Goal: Task Accomplishment & Management: Use online tool/utility

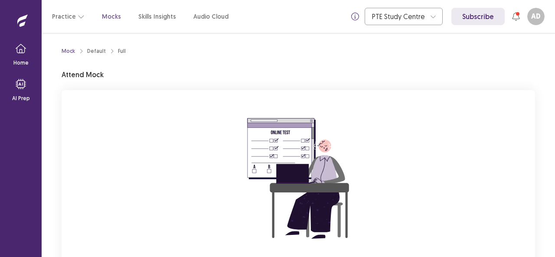
click at [507, 146] on div "You are attempting to start a new mock. Please click on the "Start" button to s…" at bounding box center [298, 206] width 473 height 232
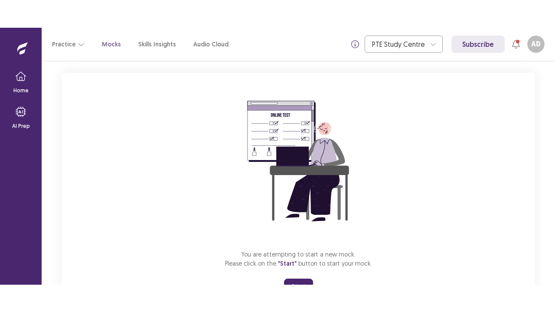
scroll to position [85, 0]
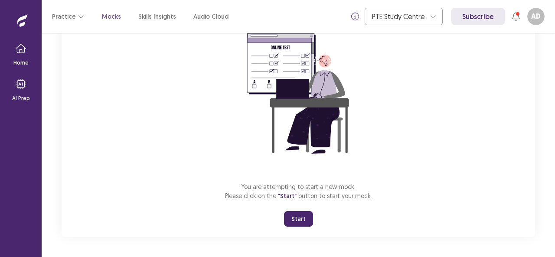
click at [309, 217] on button "Start" at bounding box center [298, 219] width 29 height 16
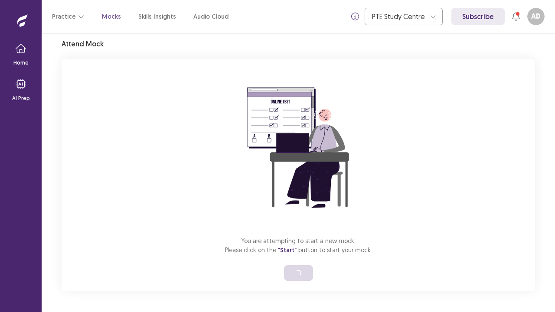
scroll to position [30, 0]
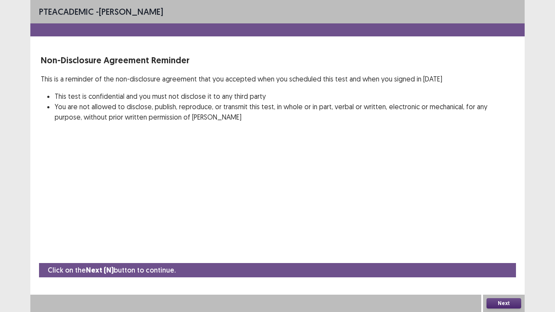
click at [505, 257] on button "Next" at bounding box center [503, 303] width 35 height 10
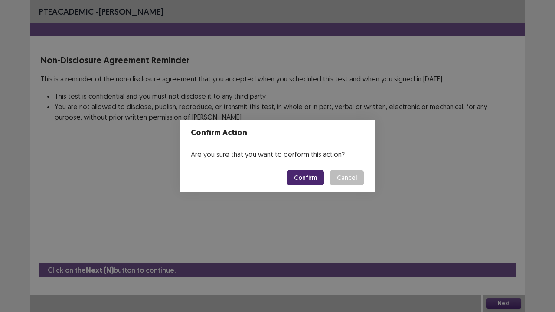
click at [317, 181] on button "Confirm" at bounding box center [305, 178] width 38 height 16
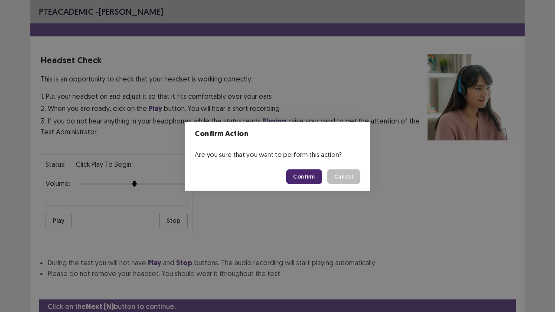
scroll to position [32, 0]
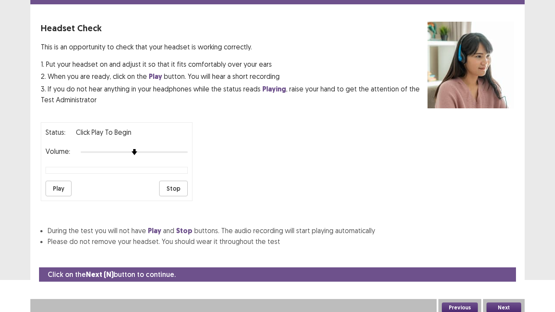
click at [58, 181] on button "Play" at bounding box center [58, 189] width 26 height 16
click at [62, 186] on button "Play" at bounding box center [58, 189] width 26 height 16
click at [271, 218] on div "Headset Check This is an opportunity to check that your headset is working corr…" at bounding box center [277, 134] width 473 height 225
click at [58, 181] on button "Play" at bounding box center [58, 189] width 26 height 16
click at [492, 257] on button "Next" at bounding box center [503, 307] width 35 height 10
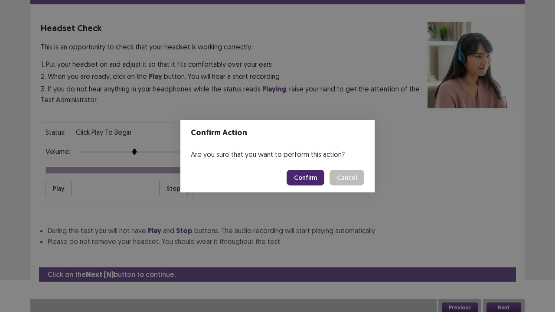
click at [324, 181] on button "Confirm" at bounding box center [305, 178] width 38 height 16
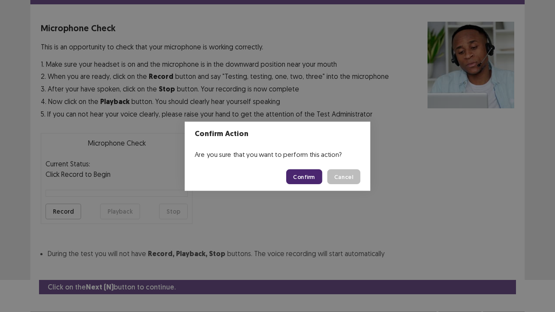
scroll to position [48, 0]
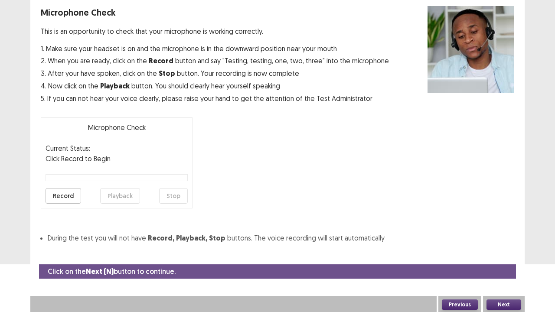
click at [72, 192] on button "Record" at bounding box center [63, 196] width 36 height 16
click at [167, 193] on button "Stop" at bounding box center [173, 196] width 29 height 16
click at [117, 196] on button "Playback" at bounding box center [120, 196] width 40 height 16
click at [109, 194] on button "Playback" at bounding box center [120, 196] width 40 height 16
click at [93, 176] on div at bounding box center [116, 177] width 142 height 7
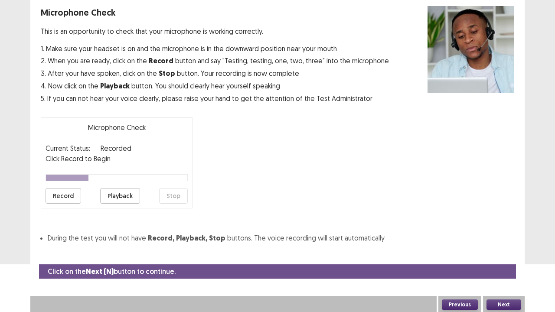
click at [501, 257] on button "Next" at bounding box center [503, 304] width 35 height 10
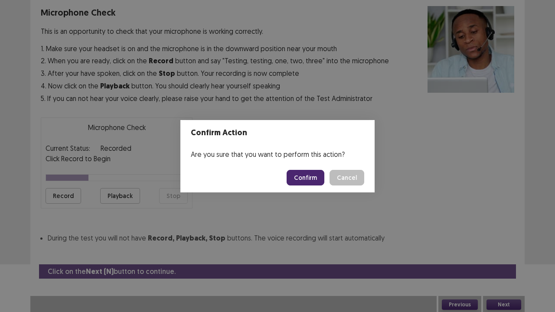
click at [311, 176] on button "Confirm" at bounding box center [305, 178] width 38 height 16
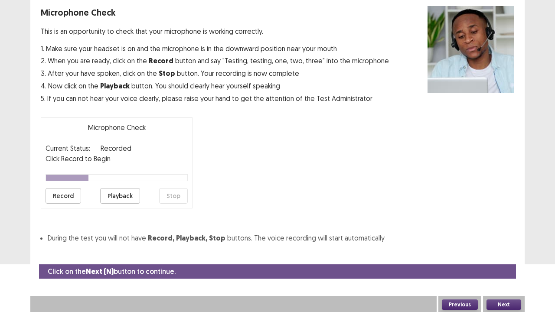
scroll to position [23, 0]
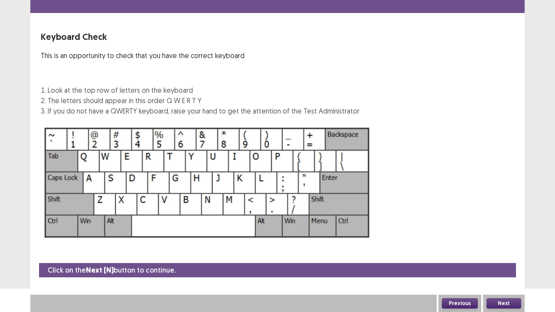
click at [512, 257] on button "Next" at bounding box center [503, 303] width 35 height 10
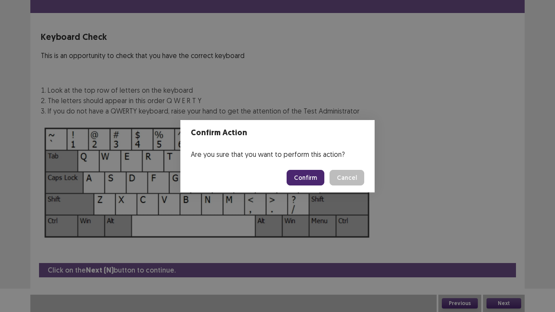
click at [302, 173] on button "Confirm" at bounding box center [305, 178] width 38 height 16
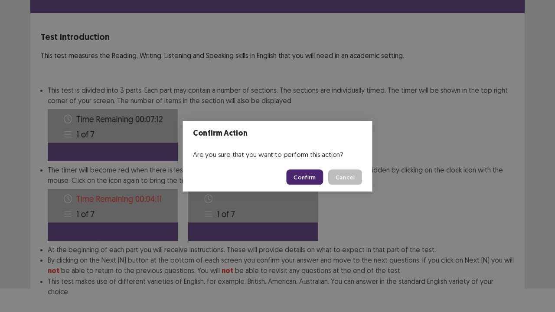
scroll to position [67, 0]
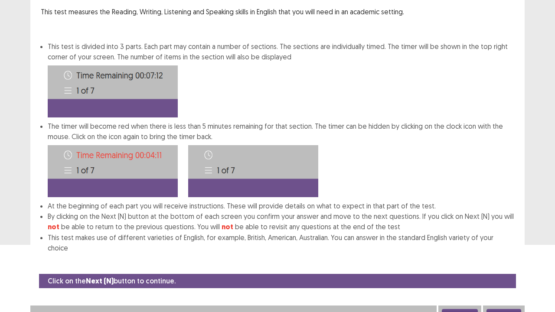
click at [496, 257] on button "Next" at bounding box center [503, 314] width 35 height 10
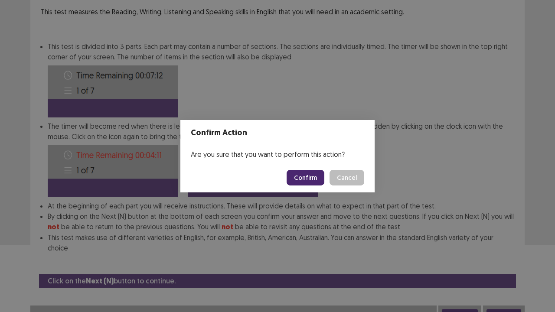
click at [300, 179] on button "Confirm" at bounding box center [305, 178] width 38 height 16
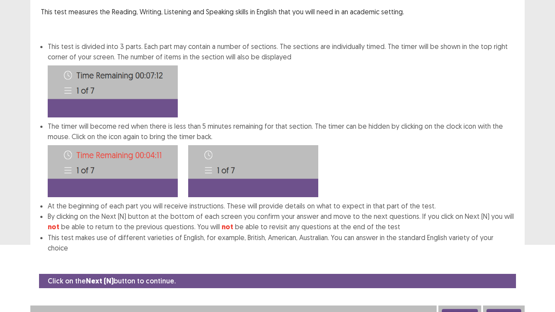
scroll to position [0, 0]
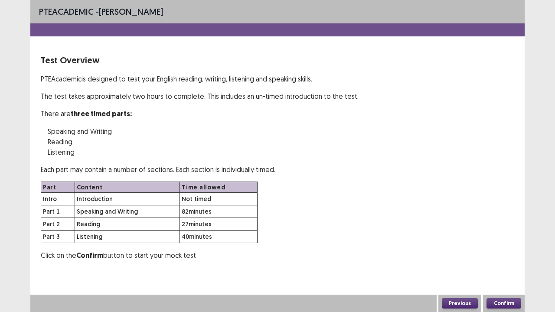
click at [511, 257] on button "Confirm" at bounding box center [503, 303] width 35 height 10
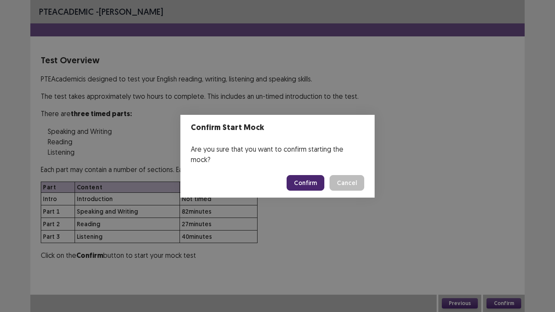
click at [308, 175] on button "Confirm" at bounding box center [305, 183] width 38 height 16
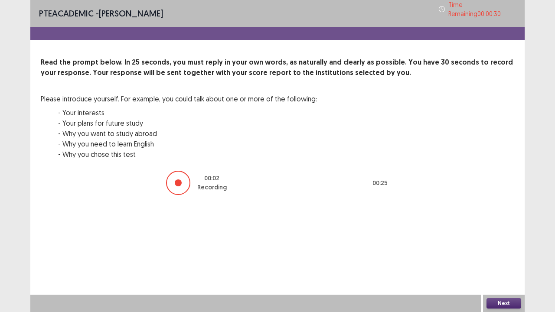
click at [498, 257] on button "Next" at bounding box center [503, 303] width 35 height 10
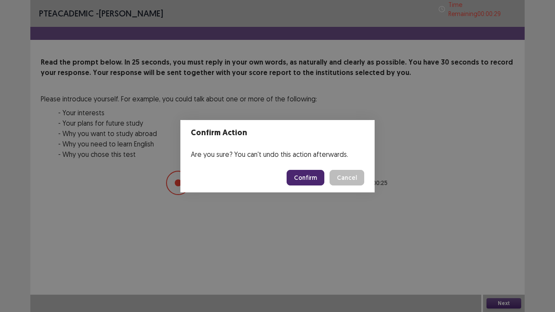
click at [314, 180] on button "Confirm" at bounding box center [305, 178] width 38 height 16
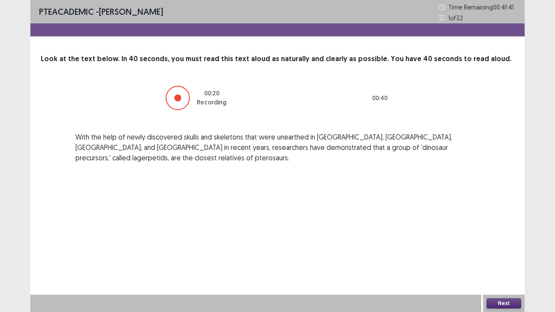
click at [507, 257] on button "Next" at bounding box center [503, 303] width 35 height 10
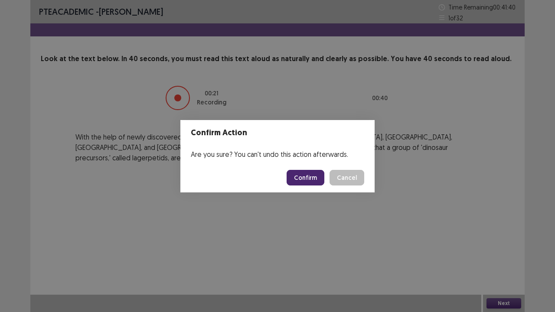
click at [301, 179] on button "Confirm" at bounding box center [305, 178] width 38 height 16
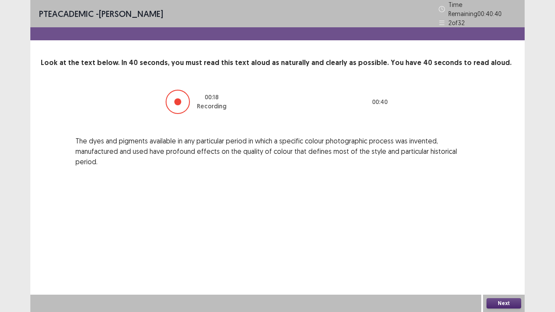
click at [492, 257] on button "Next" at bounding box center [503, 303] width 35 height 10
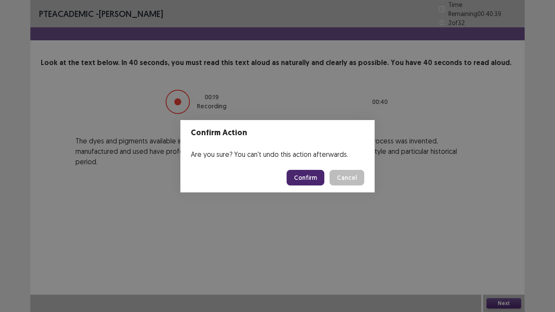
click at [290, 178] on button "Confirm" at bounding box center [305, 178] width 38 height 16
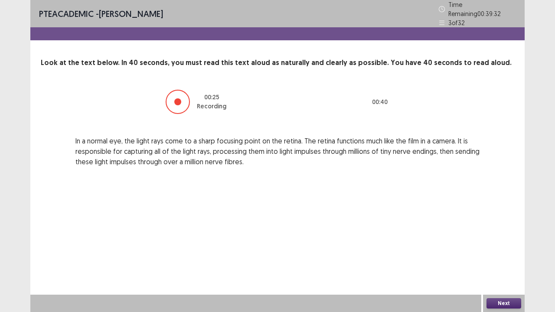
click at [497, 257] on button "Next" at bounding box center [503, 303] width 35 height 10
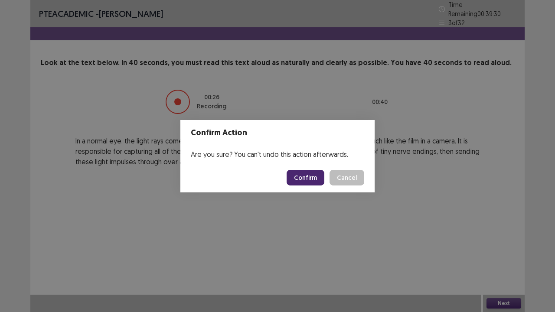
click at [317, 175] on button "Confirm" at bounding box center [305, 178] width 38 height 16
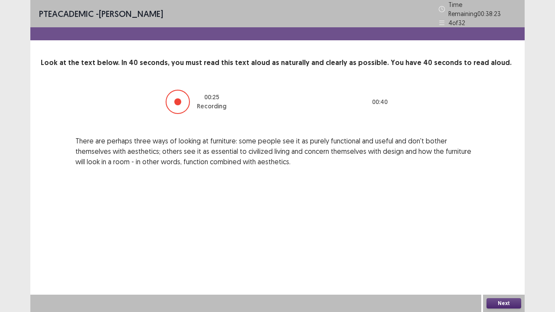
click at [506, 257] on button "Next" at bounding box center [503, 303] width 35 height 10
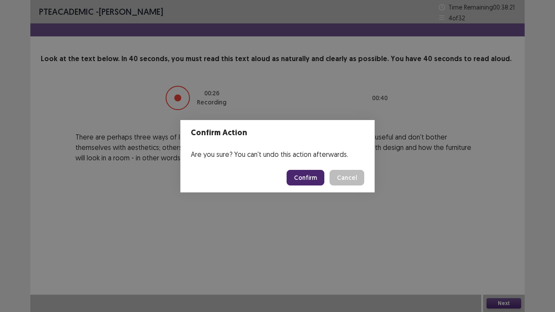
click at [322, 174] on button "Confirm" at bounding box center [305, 178] width 38 height 16
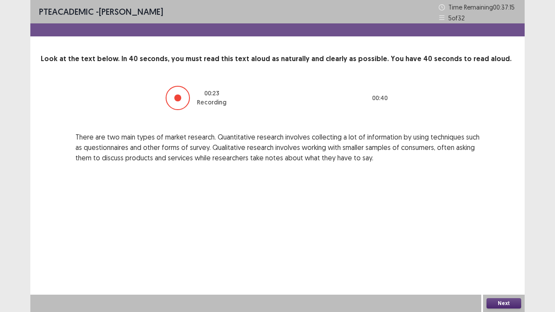
click at [492, 257] on button "Next" at bounding box center [503, 303] width 35 height 10
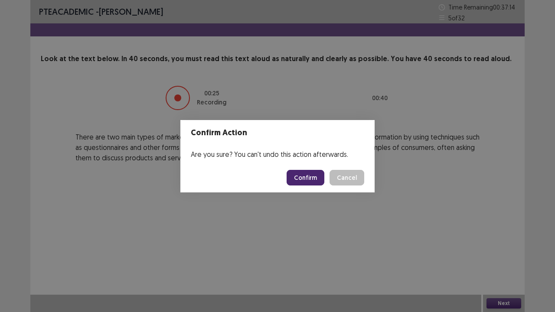
click at [316, 180] on button "Confirm" at bounding box center [305, 178] width 38 height 16
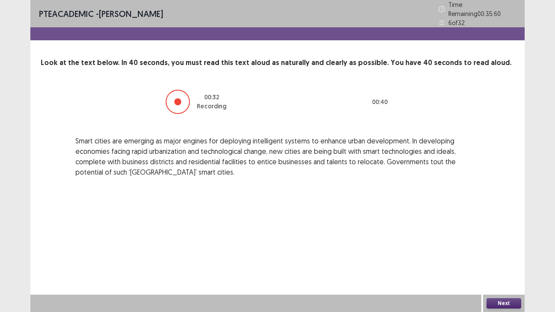
click at [496, 257] on button "Next" at bounding box center [503, 303] width 35 height 10
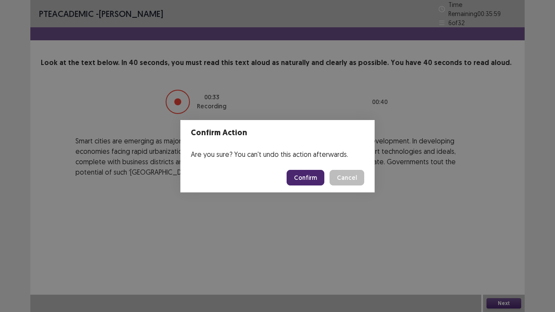
click at [301, 174] on button "Confirm" at bounding box center [305, 178] width 38 height 16
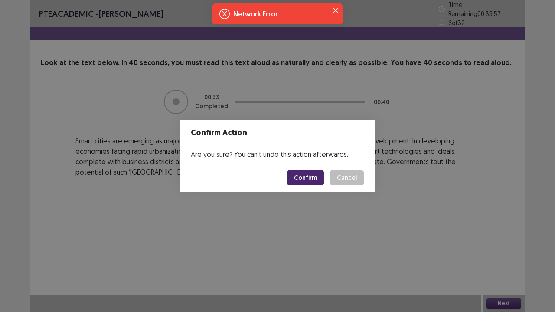
click at [301, 174] on button "Confirm" at bounding box center [305, 178] width 38 height 16
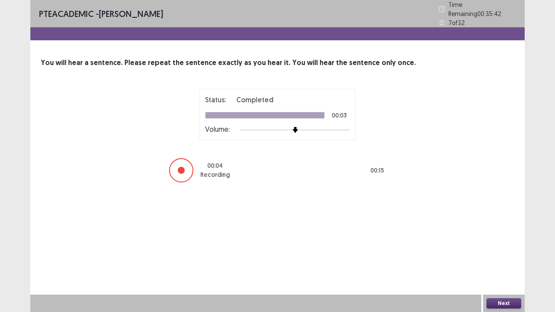
click at [506, 257] on button "Next" at bounding box center [503, 303] width 35 height 10
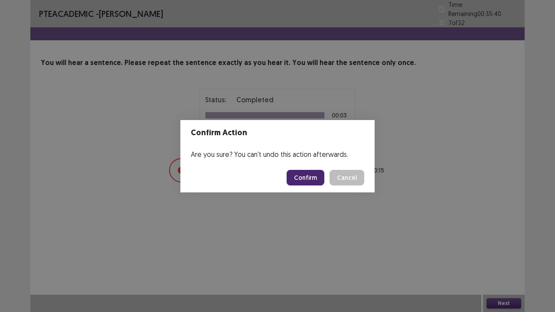
click at [308, 173] on button "Confirm" at bounding box center [305, 178] width 38 height 16
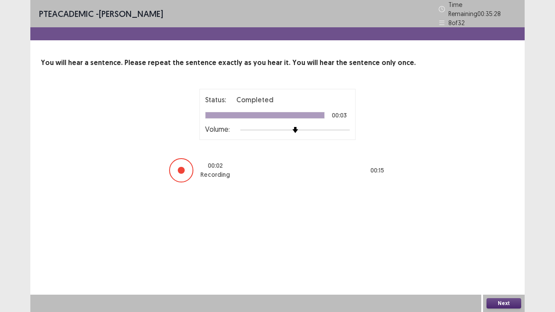
click at [491, 257] on div "Next" at bounding box center [504, 303] width 42 height 17
click at [493, 257] on button "Next" at bounding box center [503, 303] width 35 height 10
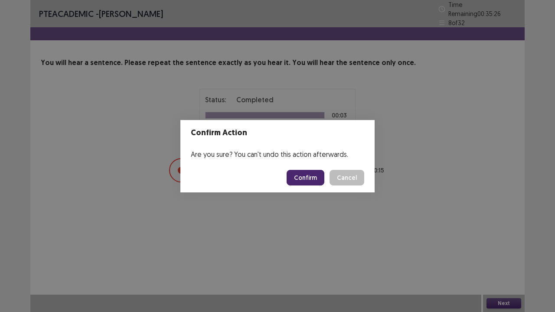
click at [313, 173] on button "Confirm" at bounding box center [305, 178] width 38 height 16
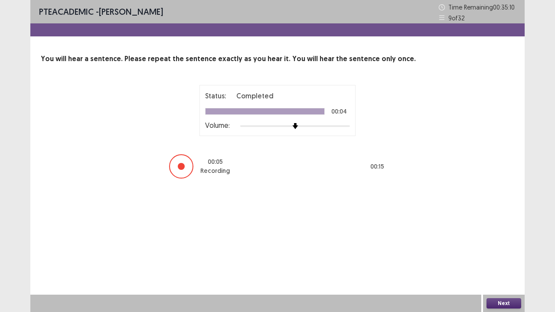
click at [497, 257] on button "Next" at bounding box center [503, 303] width 35 height 10
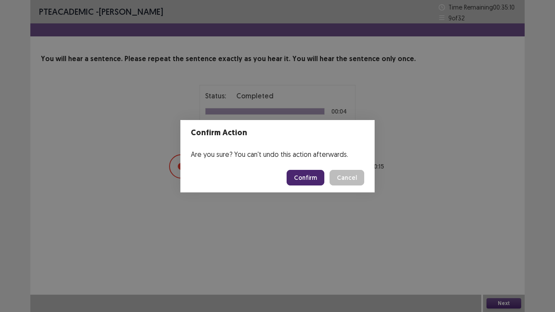
click at [302, 181] on button "Confirm" at bounding box center [305, 178] width 38 height 16
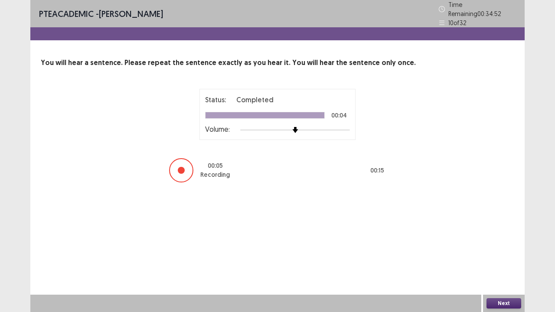
click at [499, 257] on button "Next" at bounding box center [503, 303] width 35 height 10
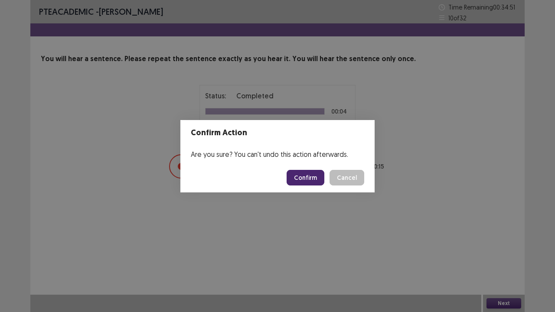
click at [306, 184] on button "Confirm" at bounding box center [305, 178] width 38 height 16
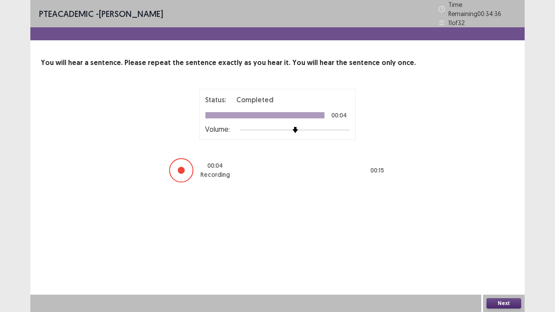
click at [511, 257] on button "Next" at bounding box center [503, 303] width 35 height 10
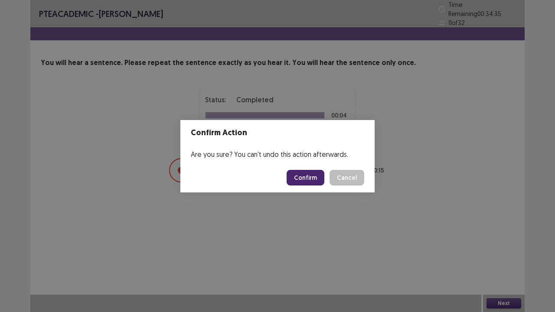
click at [316, 172] on button "Confirm" at bounding box center [305, 178] width 38 height 16
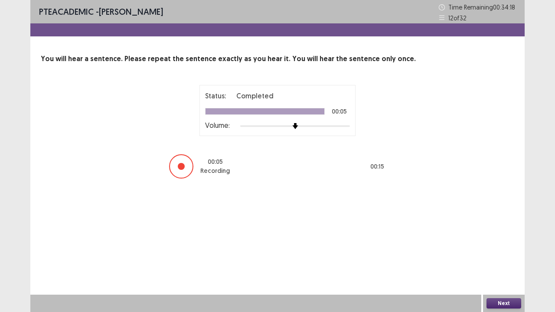
click at [497, 257] on button "Next" at bounding box center [503, 303] width 35 height 10
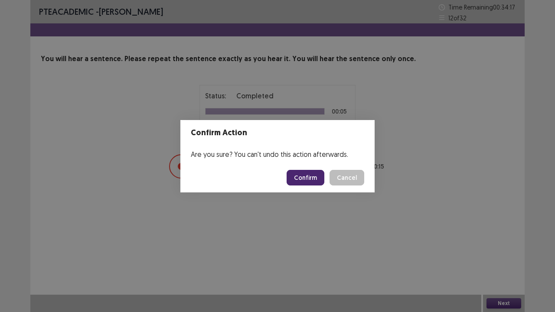
click at [307, 177] on button "Confirm" at bounding box center [305, 178] width 38 height 16
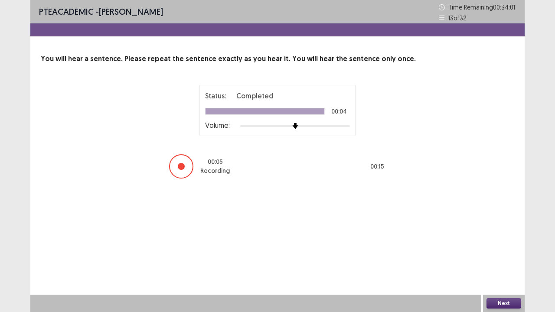
click at [504, 257] on button "Next" at bounding box center [503, 303] width 35 height 10
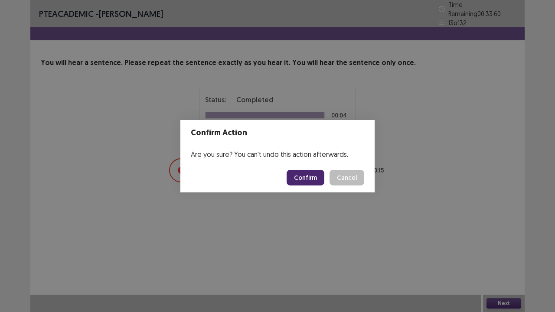
click at [320, 175] on button "Confirm" at bounding box center [305, 178] width 38 height 16
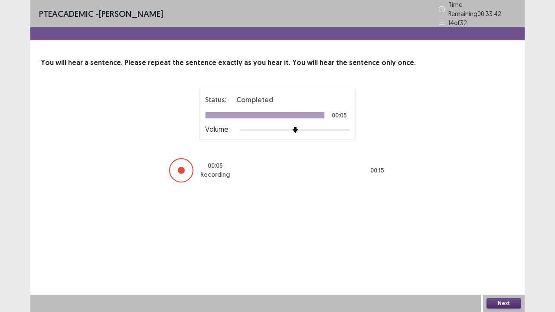
click at [498, 257] on button "Next" at bounding box center [503, 303] width 35 height 10
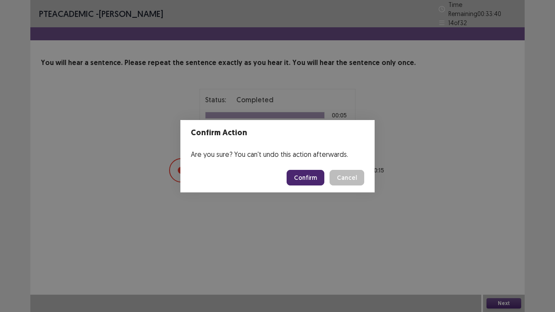
click at [312, 177] on button "Confirm" at bounding box center [305, 178] width 38 height 16
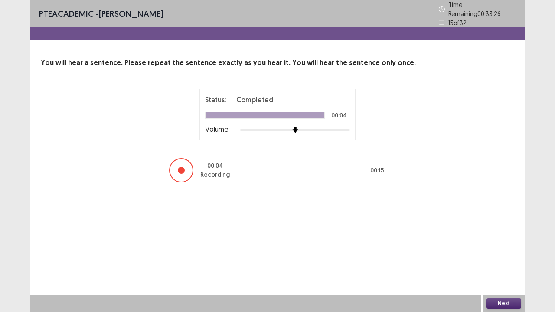
click at [500, 257] on button "Next" at bounding box center [503, 303] width 35 height 10
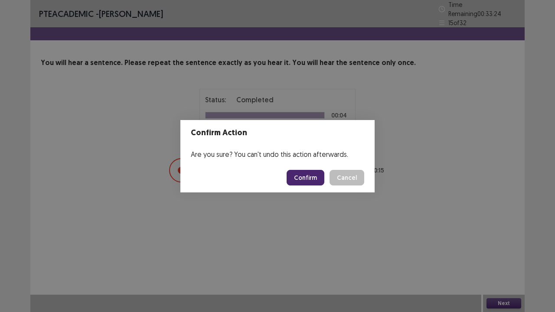
click at [303, 179] on button "Confirm" at bounding box center [305, 178] width 38 height 16
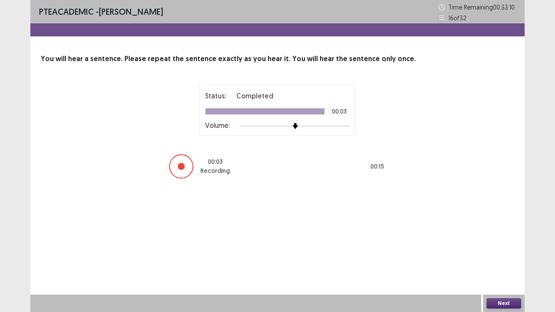
click at [497, 257] on button "Next" at bounding box center [503, 303] width 35 height 10
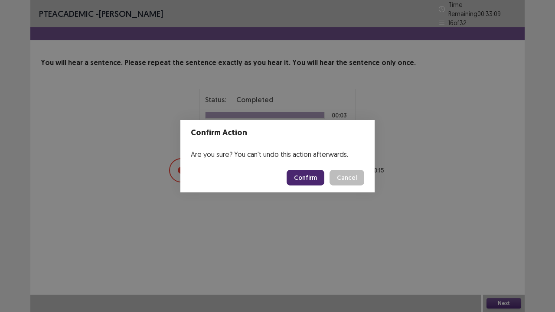
click at [299, 178] on button "Confirm" at bounding box center [305, 178] width 38 height 16
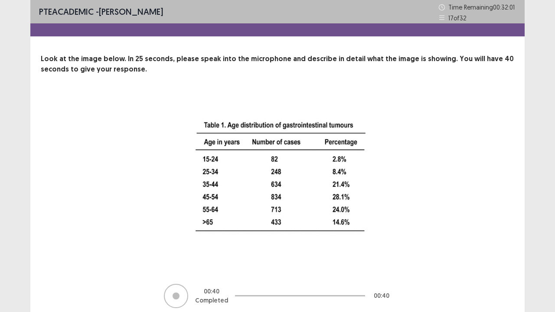
click at [453, 237] on div "00 : 40 Completed 00 : 40" at bounding box center [277, 202] width 404 height 214
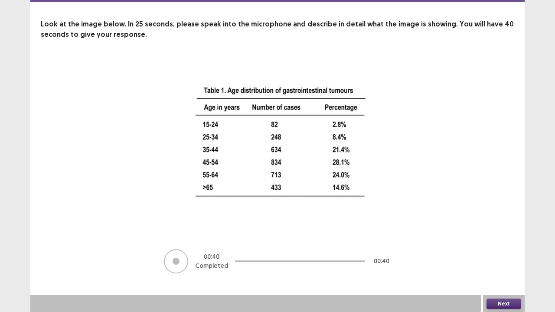
scroll to position [35, 0]
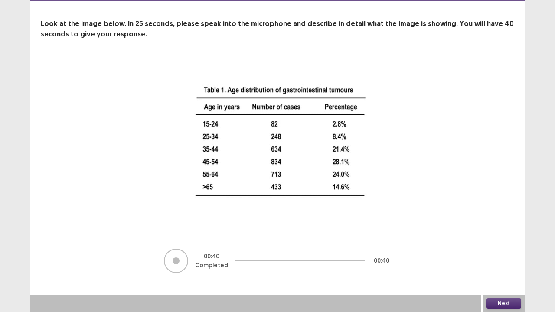
click at [496, 257] on button "Next" at bounding box center [503, 303] width 35 height 10
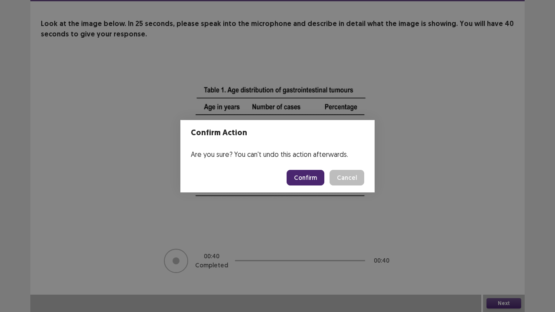
click at [295, 176] on button "Confirm" at bounding box center [305, 178] width 38 height 16
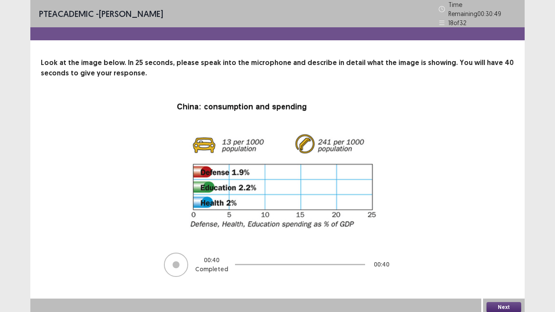
click at [503, 257] on button "Next" at bounding box center [503, 307] width 35 height 10
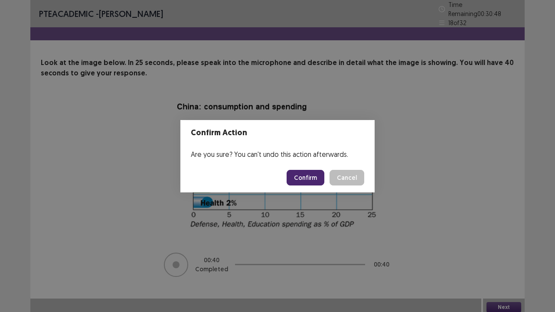
click at [310, 175] on button "Confirm" at bounding box center [305, 178] width 38 height 16
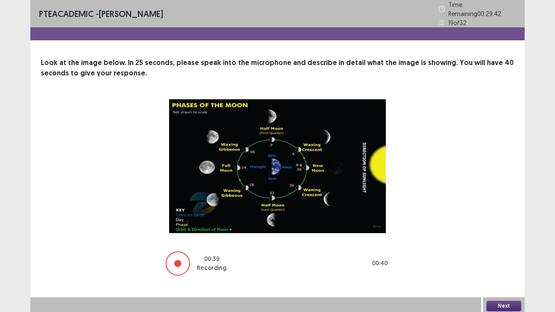
click at [513, 257] on button "Next" at bounding box center [503, 306] width 35 height 10
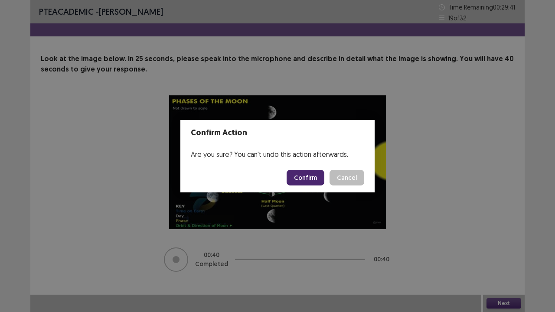
click at [311, 171] on button "Confirm" at bounding box center [305, 178] width 38 height 16
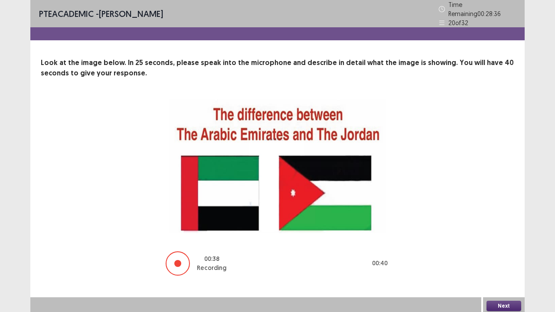
click at [504, 257] on button "Next" at bounding box center [503, 306] width 35 height 10
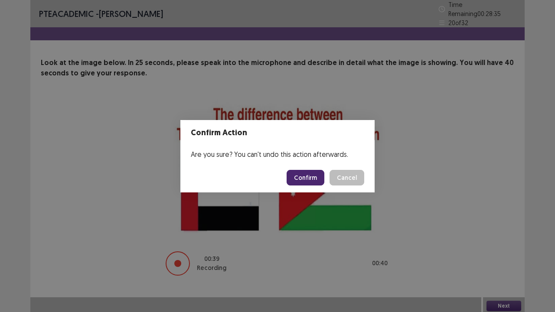
click at [311, 180] on button "Confirm" at bounding box center [305, 178] width 38 height 16
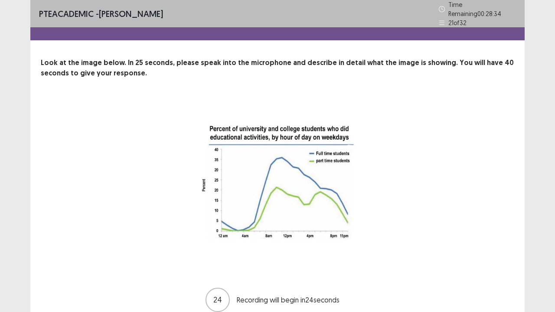
click at [421, 232] on div "24 Recording will begin in 24 seconds" at bounding box center [277, 206] width 404 height 214
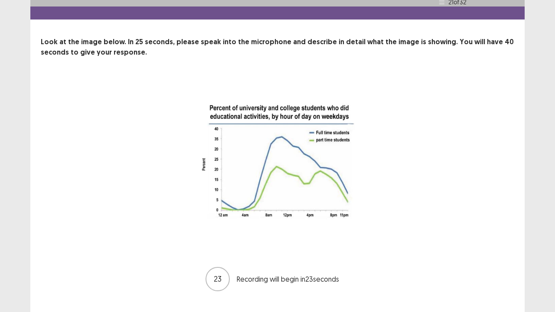
scroll to position [35, 0]
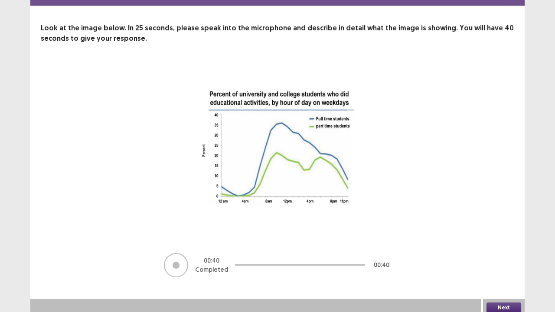
click at [502, 257] on button "Next" at bounding box center [503, 307] width 35 height 10
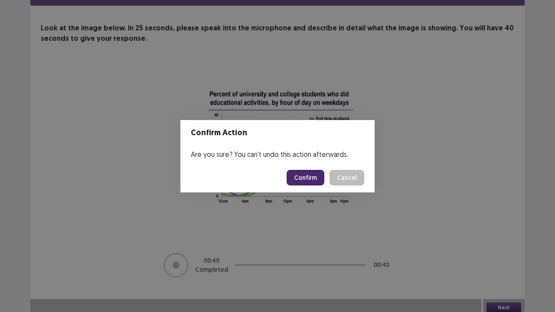
click at [305, 182] on button "Confirm" at bounding box center [305, 178] width 38 height 16
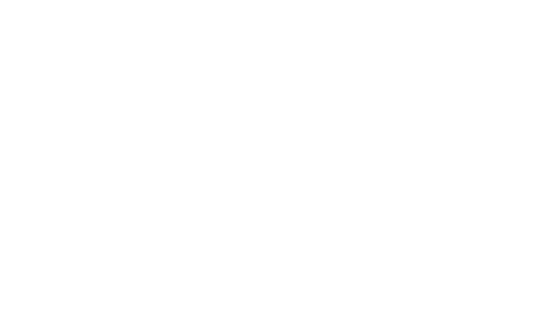
scroll to position [0, 0]
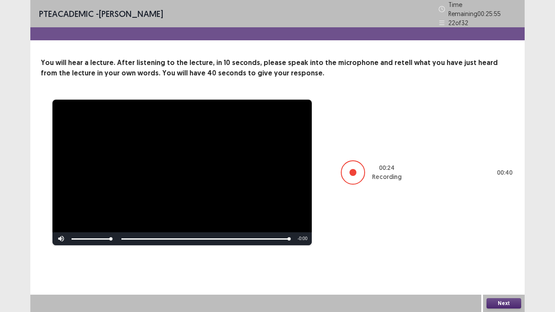
click at [506, 257] on button "Next" at bounding box center [503, 303] width 35 height 10
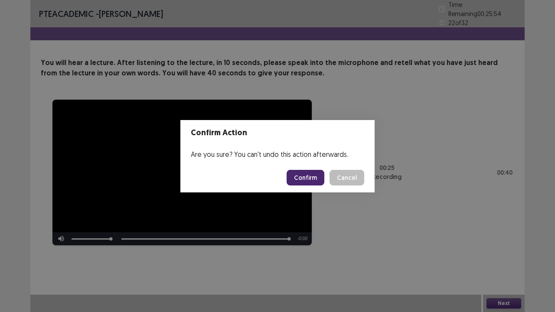
click at [315, 182] on button "Confirm" at bounding box center [305, 178] width 38 height 16
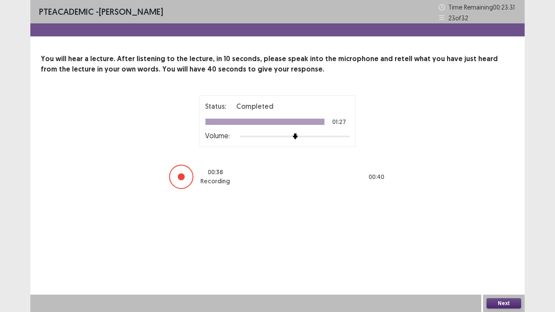
click at [495, 257] on button "Next" at bounding box center [503, 303] width 35 height 10
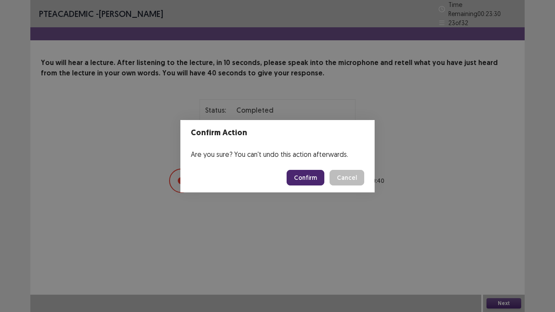
click at [309, 179] on button "Confirm" at bounding box center [305, 178] width 38 height 16
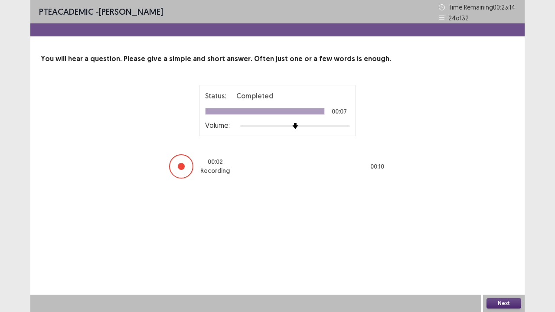
click at [494, 257] on button "Next" at bounding box center [503, 303] width 35 height 10
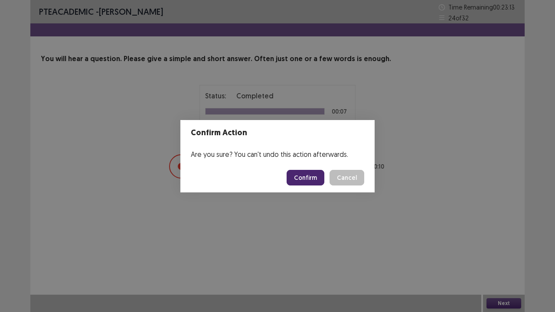
click at [308, 179] on button "Confirm" at bounding box center [305, 178] width 38 height 16
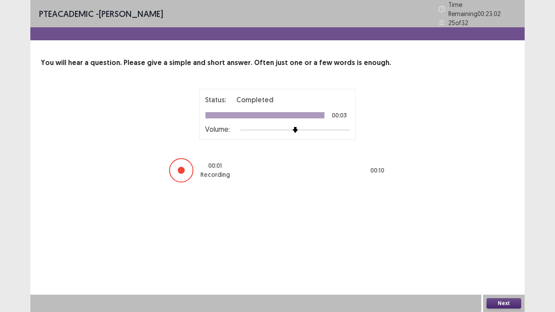
click at [510, 257] on button "Next" at bounding box center [503, 303] width 35 height 10
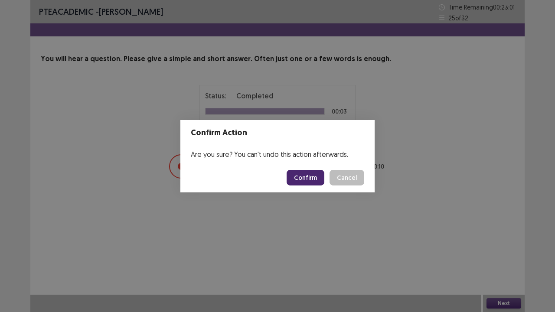
click at [313, 179] on button "Confirm" at bounding box center [305, 178] width 38 height 16
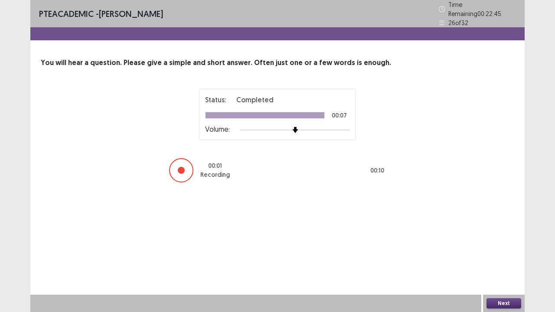
click at [507, 257] on button "Next" at bounding box center [503, 303] width 35 height 10
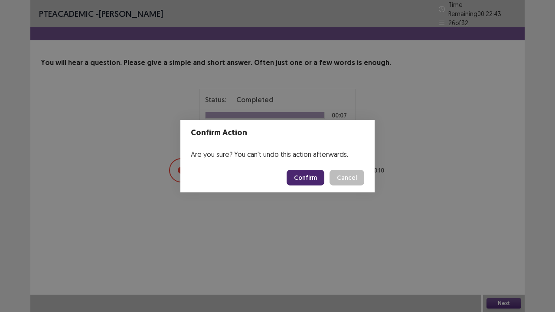
click at [306, 172] on button "Confirm" at bounding box center [305, 178] width 38 height 16
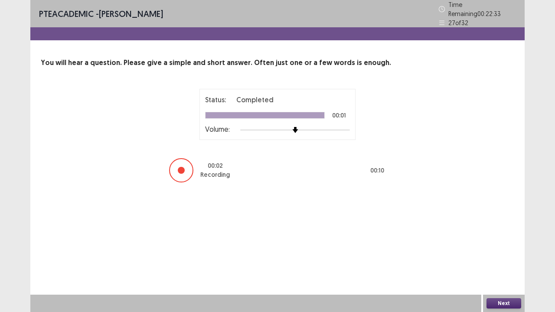
click at [500, 257] on button "Next" at bounding box center [503, 303] width 35 height 10
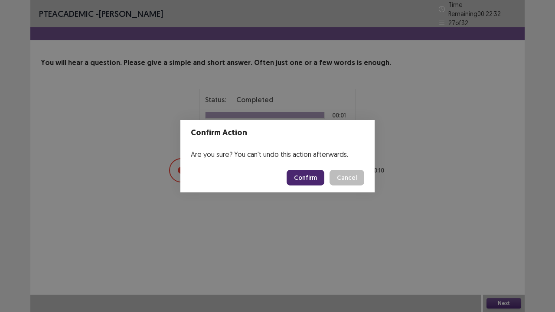
click at [308, 173] on button "Confirm" at bounding box center [305, 178] width 38 height 16
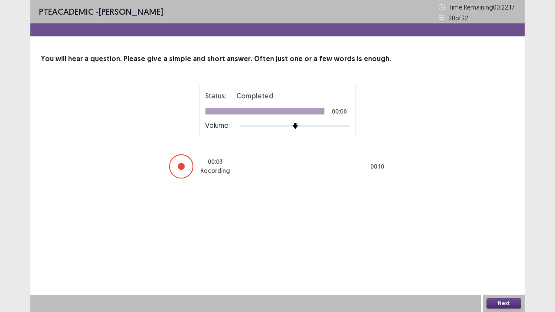
click at [496, 257] on button "Next" at bounding box center [503, 303] width 35 height 10
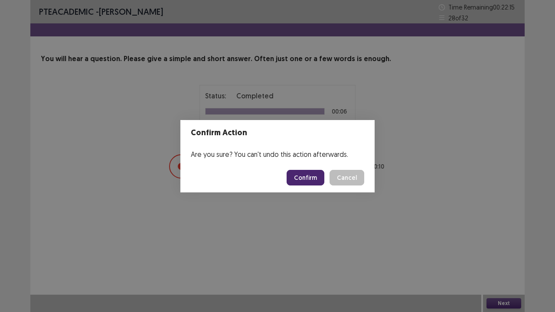
click at [321, 177] on button "Confirm" at bounding box center [305, 178] width 38 height 16
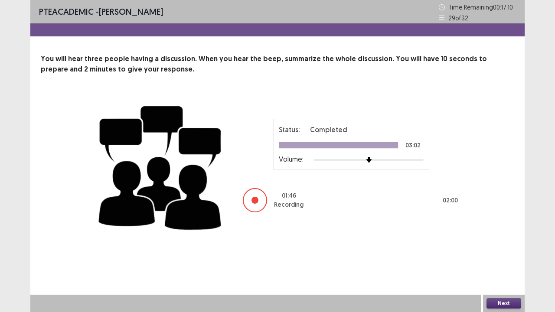
click at [497, 257] on button "Next" at bounding box center [503, 303] width 35 height 10
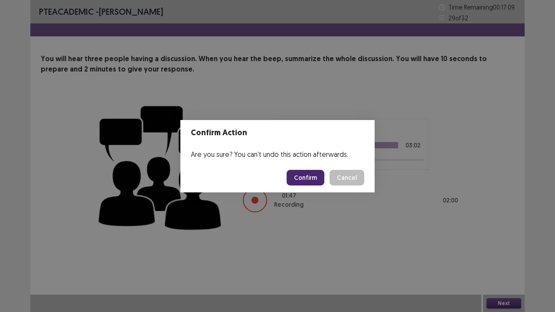
click at [301, 176] on button "Confirm" at bounding box center [305, 178] width 38 height 16
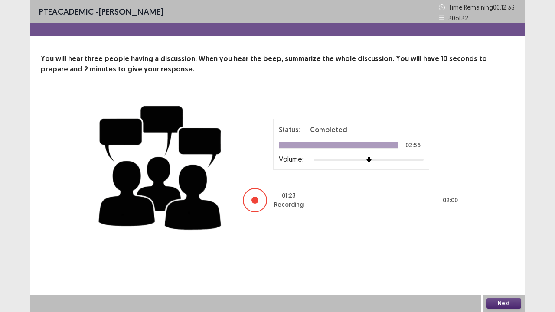
click at [501, 257] on button "Next" at bounding box center [503, 303] width 35 height 10
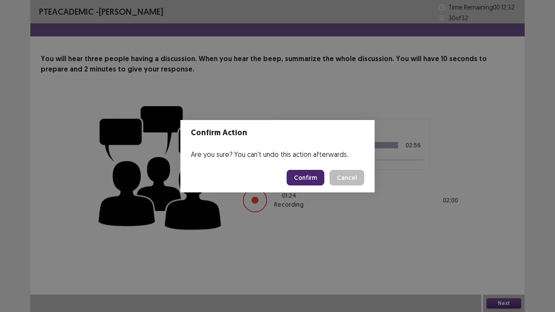
click at [311, 169] on footer "Confirm Cancel" at bounding box center [277, 177] width 194 height 29
click at [315, 178] on button "Confirm" at bounding box center [305, 178] width 38 height 16
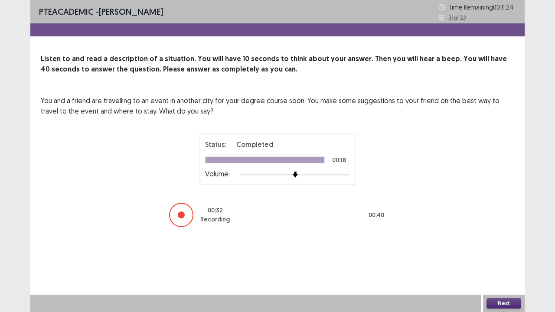
click at [498, 257] on button "Next" at bounding box center [503, 303] width 35 height 10
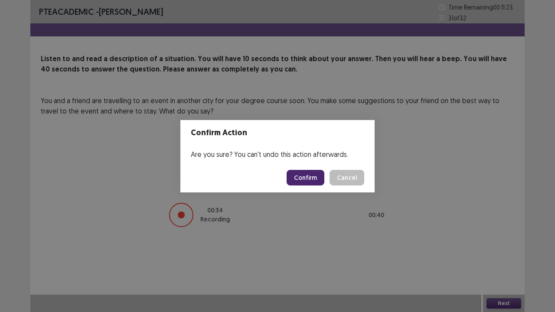
click at [316, 181] on button "Confirm" at bounding box center [305, 178] width 38 height 16
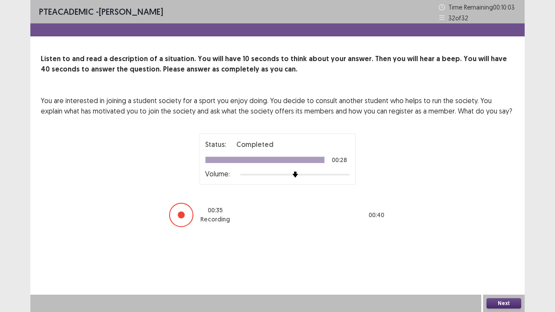
click at [501, 257] on button "Next" at bounding box center [503, 303] width 35 height 10
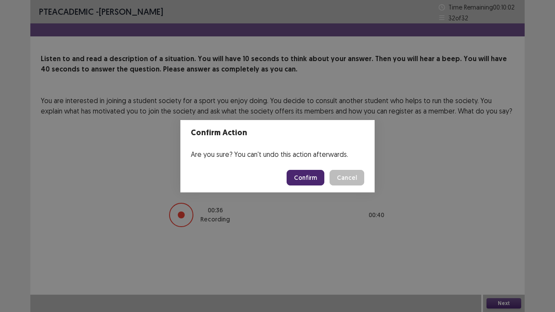
click at [309, 180] on button "Confirm" at bounding box center [305, 178] width 38 height 16
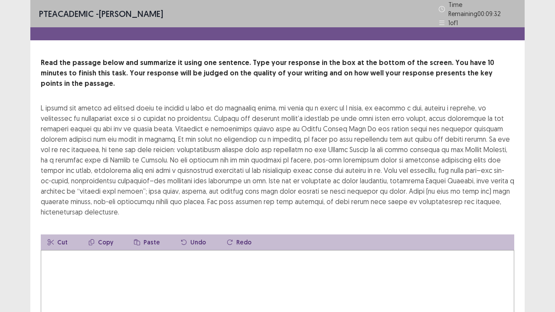
click at [0, 67] on div "PTE academic - [PERSON_NAME] Time Remaining 00 : 09 : 32 1 of 1 Read the passag…" at bounding box center [277, 199] width 555 height 399
click at [159, 251] on textarea at bounding box center [277, 297] width 473 height 95
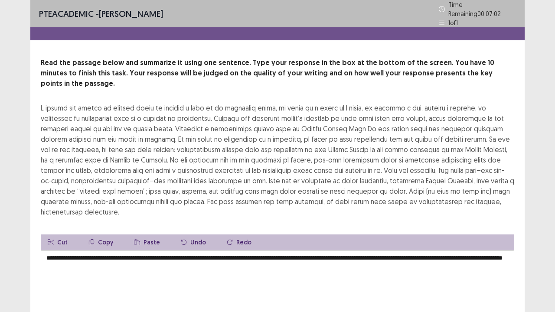
click at [514, 168] on div "**********" at bounding box center [277, 209] width 494 height 303
click at [163, 257] on textarea "**********" at bounding box center [277, 297] width 473 height 95
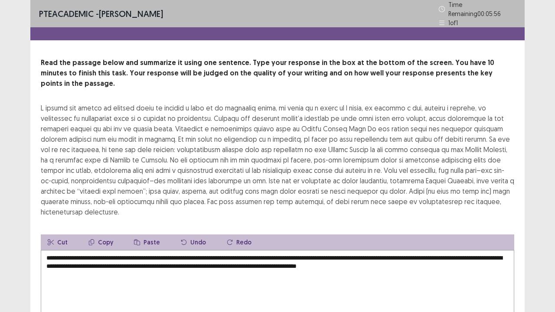
click at [521, 179] on div "**********" at bounding box center [277, 209] width 494 height 303
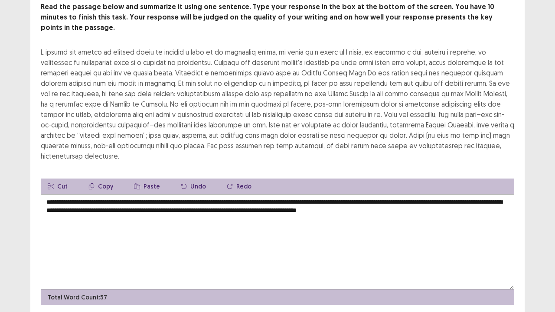
scroll to position [55, 0]
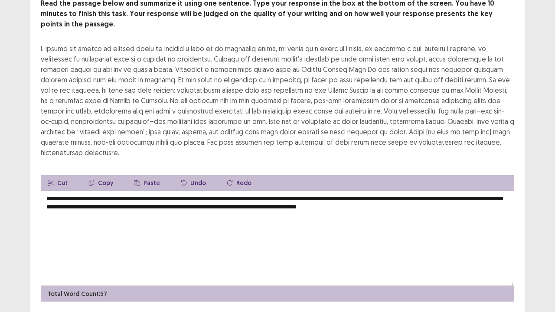
click at [134, 197] on textarea "**********" at bounding box center [277, 238] width 473 height 95
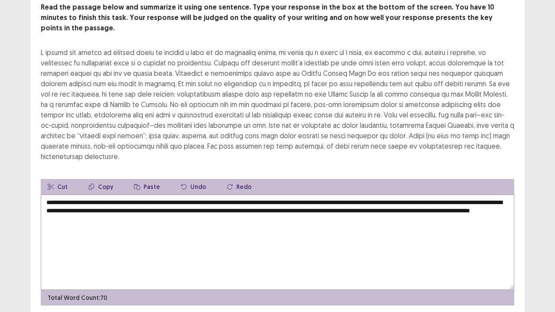
click at [87, 205] on textarea "**********" at bounding box center [277, 242] width 473 height 95
click at [87, 198] on textarea "**********" at bounding box center [277, 242] width 473 height 95
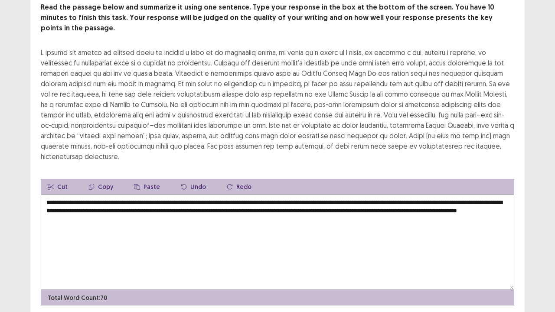
click at [87, 198] on textarea "**********" at bounding box center [277, 242] width 473 height 95
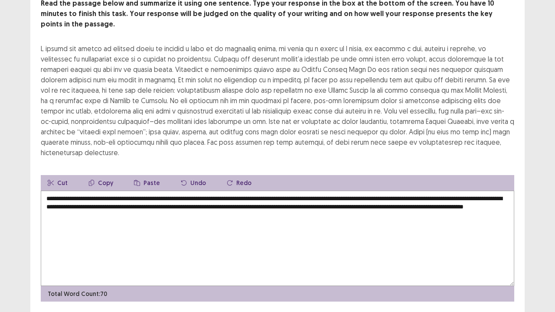
click at [544, 146] on div "**********" at bounding box center [277, 142] width 555 height 395
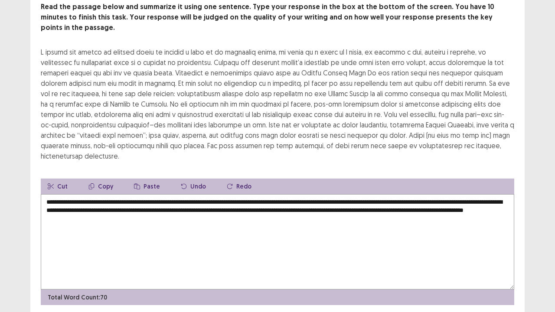
scroll to position [69, 0]
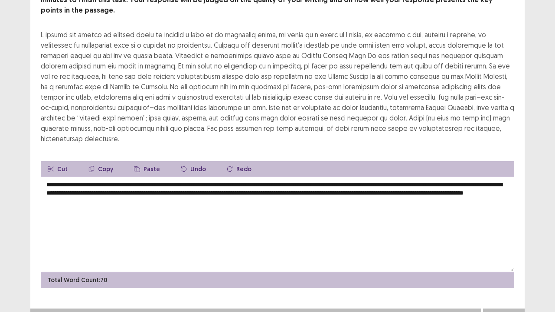
click at [347, 180] on textarea "**********" at bounding box center [277, 224] width 473 height 95
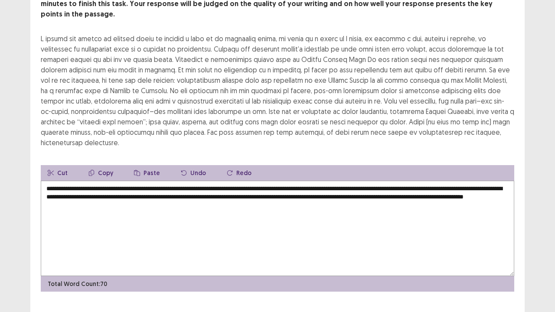
click at [127, 185] on textarea "**********" at bounding box center [277, 228] width 473 height 95
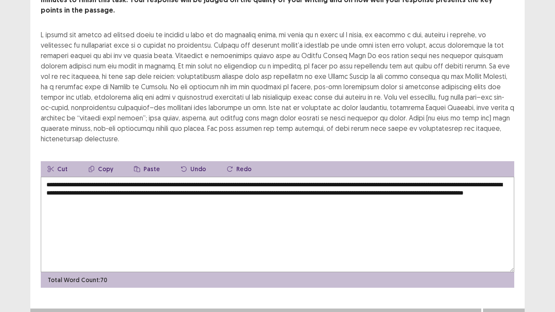
type textarea "**********"
click at [554, 205] on div "**********" at bounding box center [277, 128] width 555 height 395
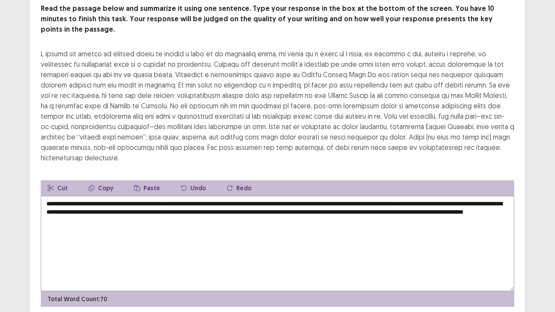
scroll to position [73, 0]
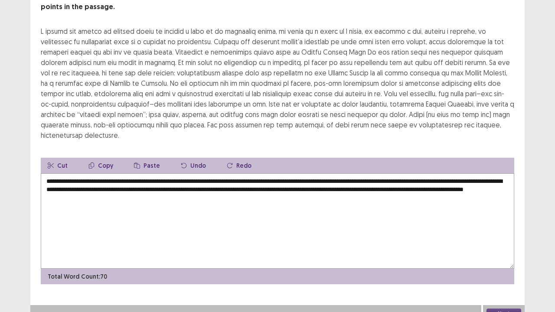
click at [500, 257] on button "Next" at bounding box center [503, 314] width 35 height 10
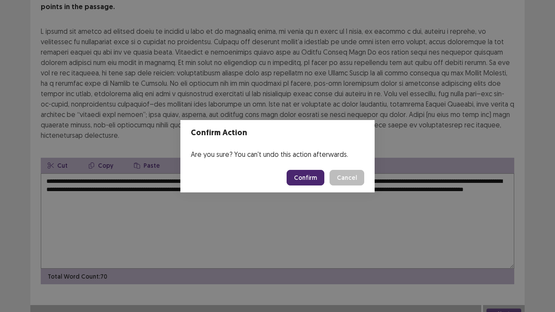
click at [313, 179] on button "Confirm" at bounding box center [305, 178] width 38 height 16
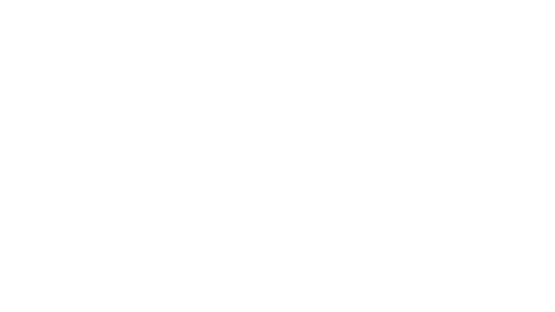
scroll to position [0, 0]
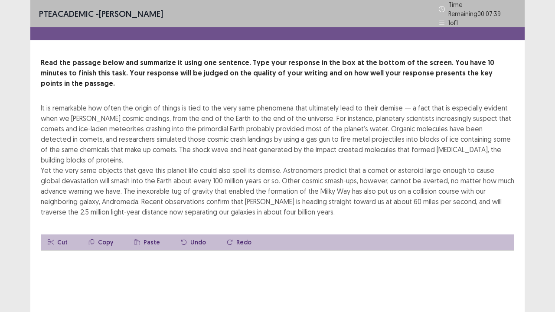
click at [217, 257] on textarea at bounding box center [277, 297] width 473 height 95
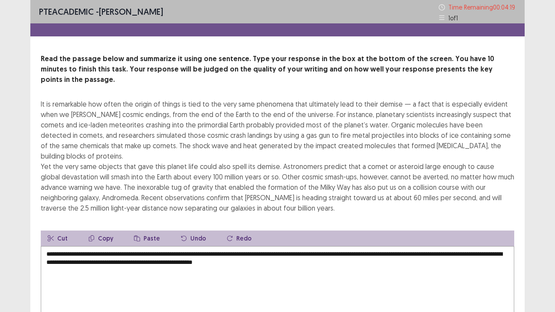
click at [427, 257] on textarea "**********" at bounding box center [277, 293] width 473 height 95
click at [551, 231] on div "**********" at bounding box center [277, 197] width 555 height 395
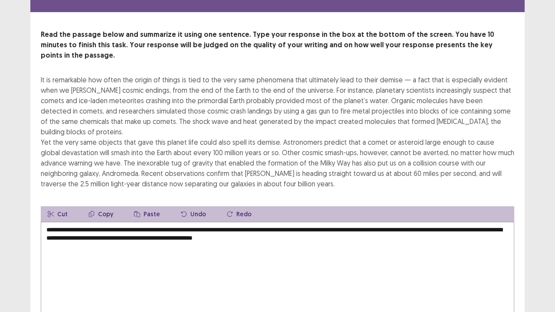
scroll to position [3, 0]
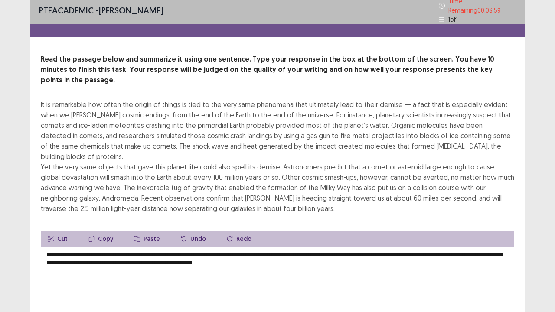
click at [361, 247] on textarea "**********" at bounding box center [277, 294] width 473 height 95
click at [110, 247] on textarea "**********" at bounding box center [277, 294] width 473 height 95
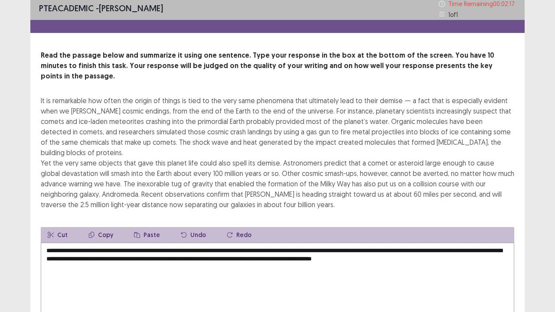
click at [209, 253] on textarea "**********" at bounding box center [277, 290] width 473 height 95
click at [478, 243] on textarea "**********" at bounding box center [277, 290] width 473 height 95
type textarea "**********"
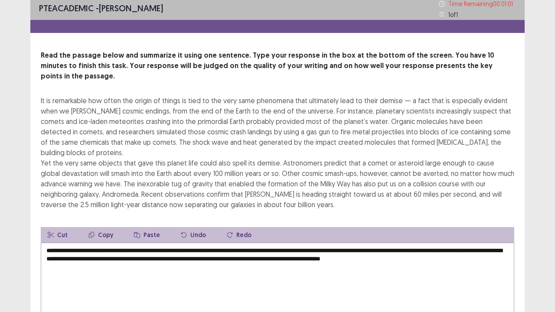
click at [549, 210] on div "**********" at bounding box center [277, 194] width 555 height 395
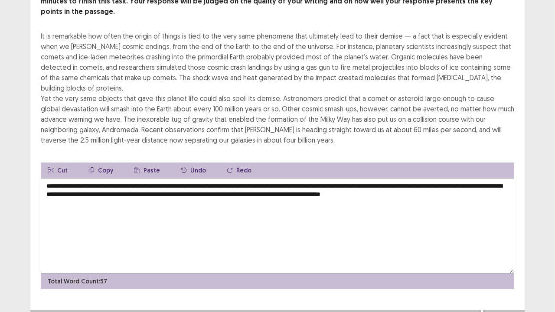
scroll to position [73, 0]
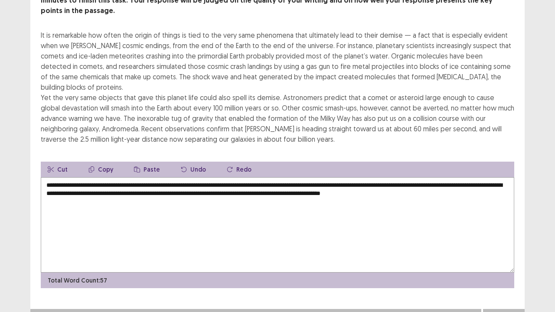
click at [497, 257] on button "Next" at bounding box center [503, 317] width 35 height 10
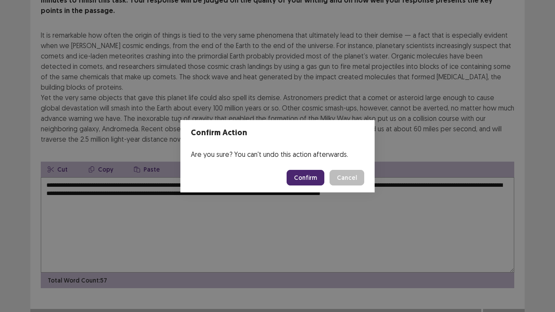
click at [305, 178] on button "Confirm" at bounding box center [305, 178] width 38 height 16
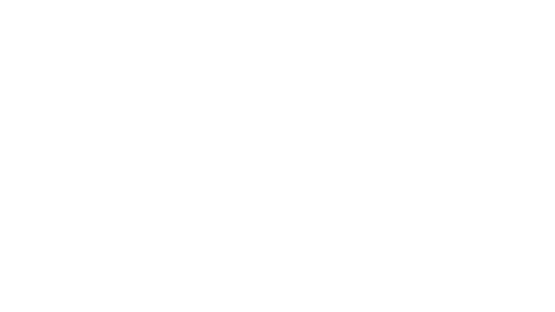
scroll to position [0, 0]
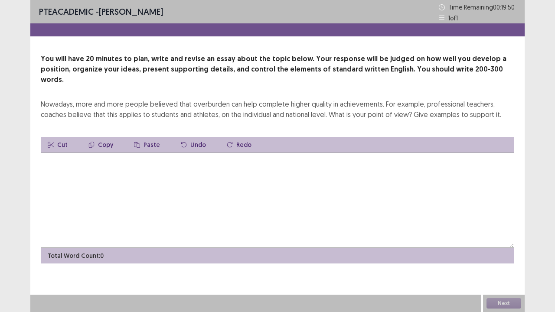
click at [292, 175] on textarea at bounding box center [277, 200] width 473 height 95
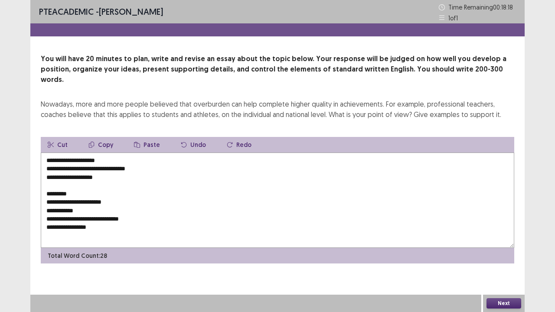
click at [46, 217] on textarea "**********" at bounding box center [277, 200] width 473 height 95
click at [137, 211] on textarea "**********" at bounding box center [277, 200] width 473 height 95
click at [112, 216] on textarea "**********" at bounding box center [277, 200] width 473 height 95
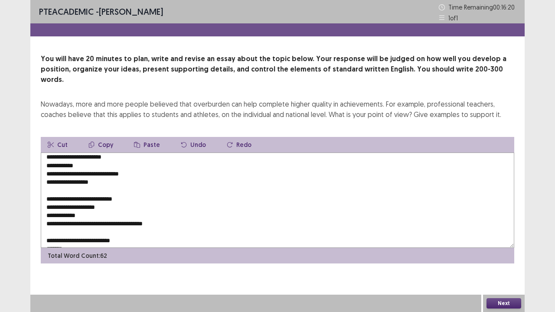
scroll to position [3, 0]
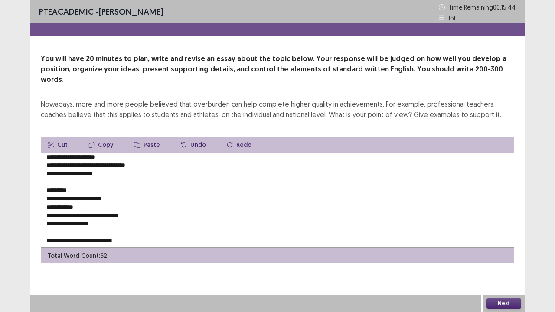
click at [128, 153] on textarea "**********" at bounding box center [277, 200] width 473 height 95
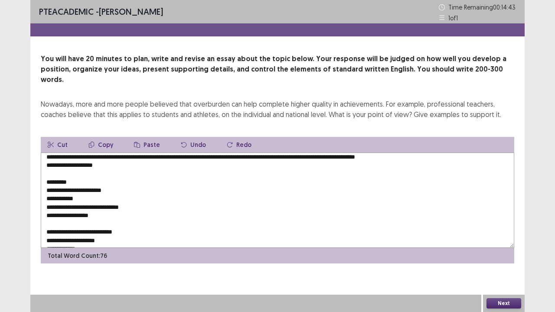
scroll to position [0, 0]
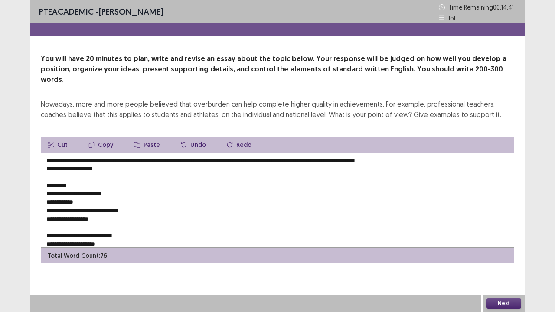
click at [432, 153] on textarea "**********" at bounding box center [277, 200] width 473 height 95
drag, startPoint x: 298, startPoint y: 96, endPoint x: 280, endPoint y: 161, distance: 67.1
click at [280, 161] on textarea "**********" at bounding box center [277, 200] width 473 height 95
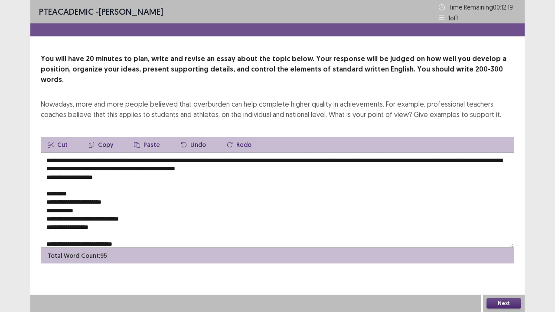
click at [267, 157] on textarea "**********" at bounding box center [277, 200] width 473 height 95
click at [244, 160] on textarea "**********" at bounding box center [277, 200] width 473 height 95
click at [341, 158] on textarea "**********" at bounding box center [277, 200] width 473 height 95
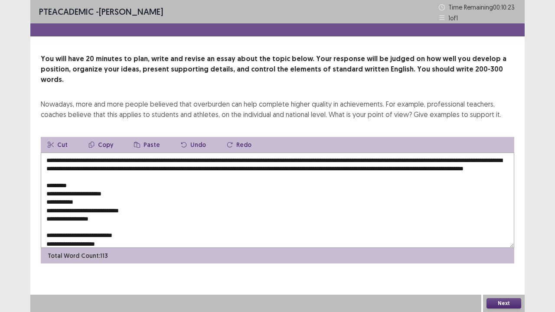
click at [240, 172] on textarea "**********" at bounding box center [277, 200] width 473 height 95
click at [237, 166] on textarea "**********" at bounding box center [277, 200] width 473 height 95
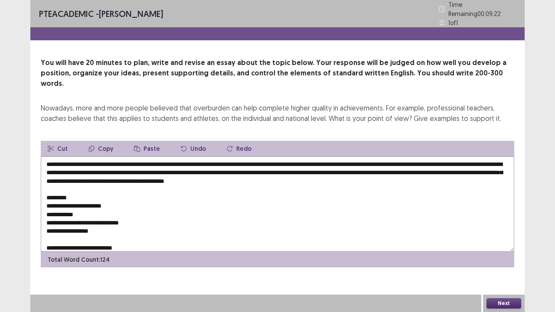
click at [387, 168] on textarea "**********" at bounding box center [277, 203] width 473 height 95
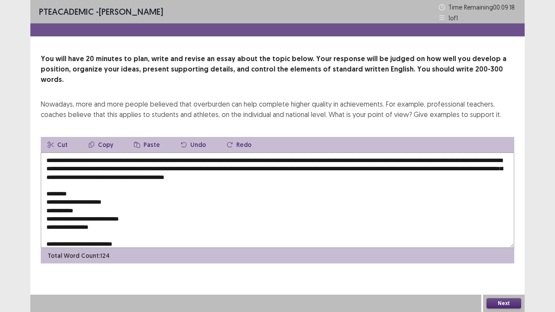
drag, startPoint x: 416, startPoint y: 168, endPoint x: 385, endPoint y: 166, distance: 30.8
click at [385, 166] on textarea "**********" at bounding box center [277, 200] width 473 height 95
click at [79, 184] on textarea "**********" at bounding box center [277, 200] width 473 height 95
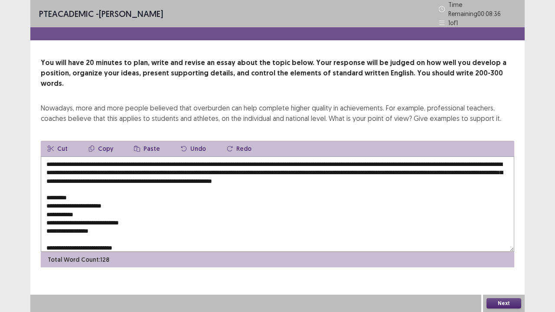
click at [138, 235] on textarea "**********" at bounding box center [277, 203] width 473 height 95
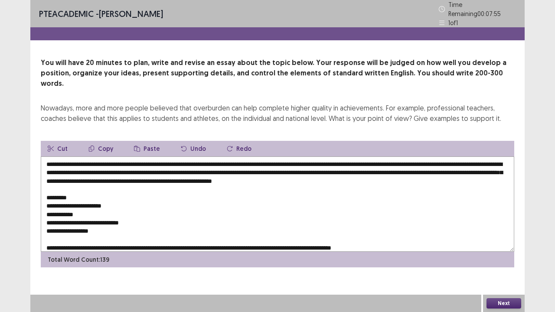
click at [406, 234] on textarea "**********" at bounding box center [277, 203] width 473 height 95
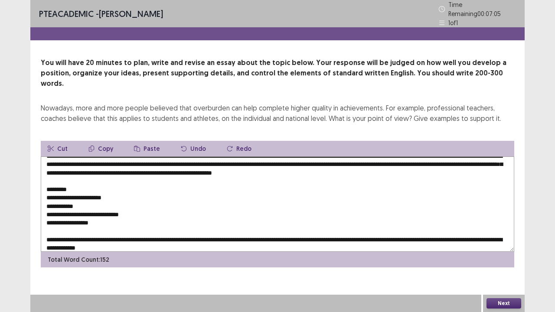
click at [223, 234] on textarea "**********" at bounding box center [277, 203] width 473 height 95
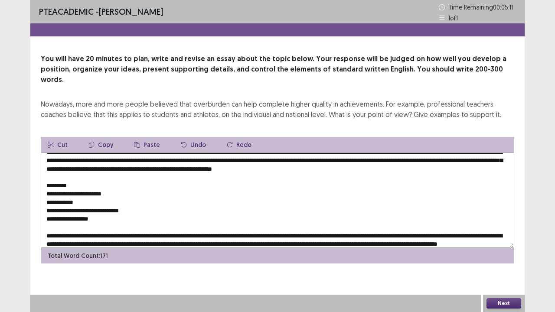
scroll to position [16, 0]
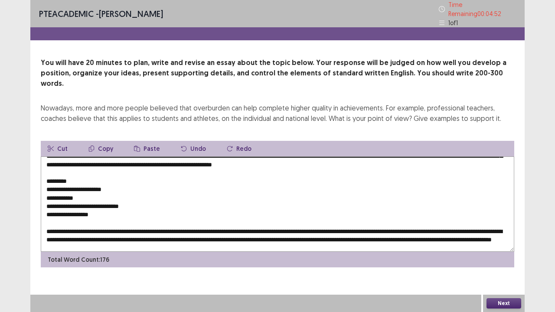
click at [270, 216] on textarea at bounding box center [277, 203] width 473 height 95
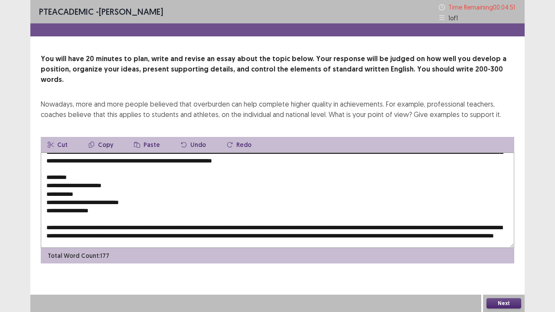
click at [276, 216] on textarea at bounding box center [277, 200] width 473 height 95
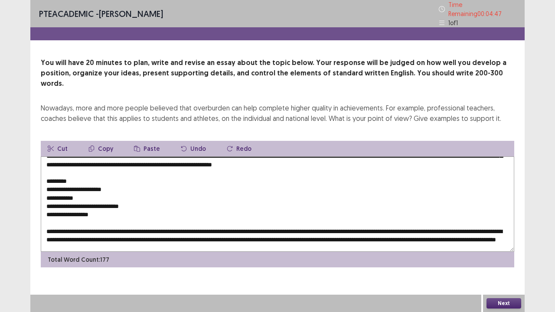
click at [409, 217] on textarea at bounding box center [277, 203] width 473 height 95
click at [113, 226] on textarea at bounding box center [277, 203] width 473 height 95
click at [119, 232] on textarea at bounding box center [277, 203] width 473 height 95
click at [544, 226] on div "PTE academic - [PERSON_NAME] Time Remaining 00 : 03 : 28 1 of 1 You will have 2…" at bounding box center [277, 156] width 555 height 312
click at [451, 237] on textarea at bounding box center [277, 203] width 473 height 95
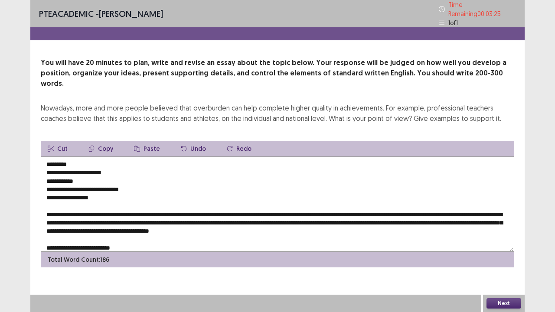
scroll to position [50, 0]
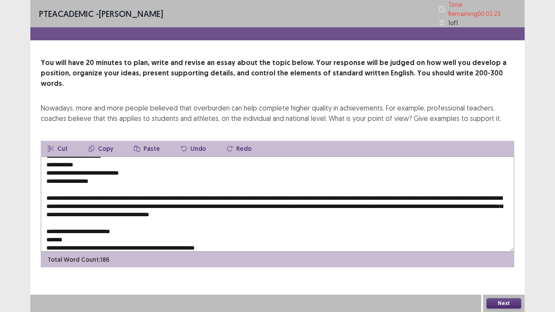
click at [145, 220] on textarea at bounding box center [277, 203] width 473 height 95
click at [94, 216] on textarea at bounding box center [277, 203] width 473 height 95
click at [230, 221] on textarea at bounding box center [277, 203] width 473 height 95
click at [423, 156] on textarea at bounding box center [277, 203] width 473 height 95
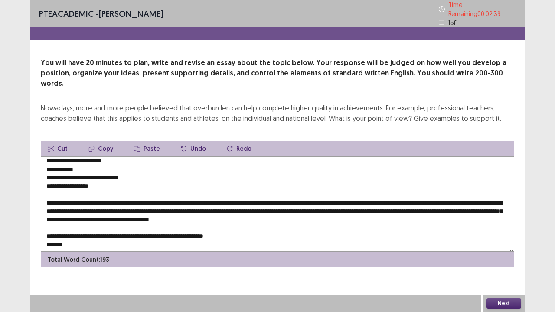
scroll to position [37, 0]
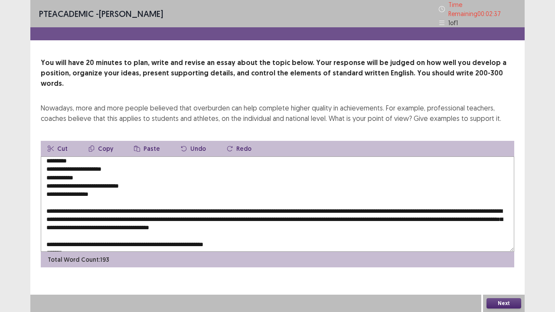
click at [354, 230] on textarea at bounding box center [277, 203] width 473 height 95
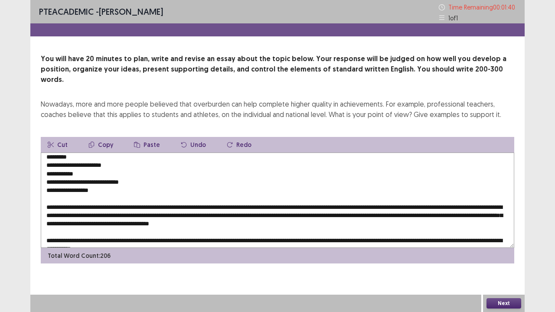
click at [484, 234] on textarea at bounding box center [277, 200] width 473 height 95
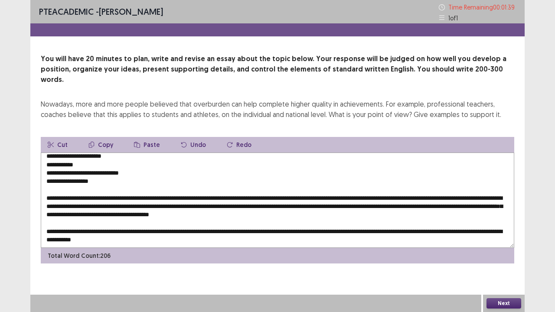
scroll to position [58, 0]
click at [243, 217] on textarea at bounding box center [277, 200] width 473 height 95
click at [288, 218] on textarea at bounding box center [277, 200] width 473 height 95
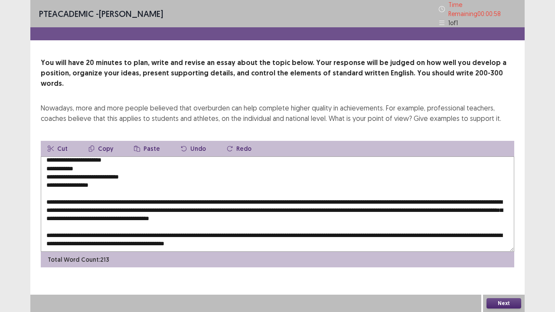
click at [303, 218] on textarea at bounding box center [277, 203] width 473 height 95
click at [217, 217] on textarea at bounding box center [277, 203] width 473 height 95
click at [294, 219] on textarea at bounding box center [277, 203] width 473 height 95
click at [407, 156] on textarea at bounding box center [277, 203] width 473 height 95
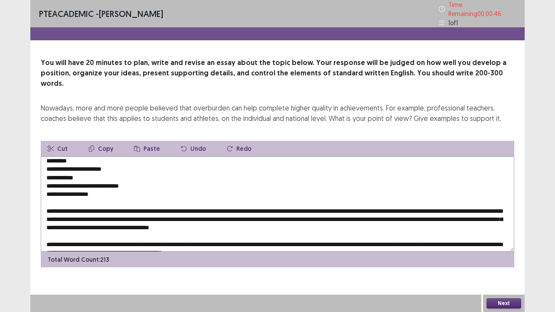
scroll to position [29, 0]
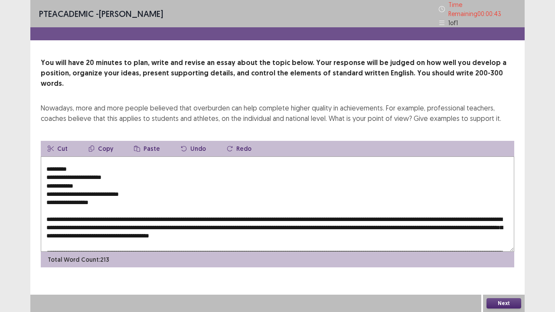
drag, startPoint x: 94, startPoint y: 191, endPoint x: 44, endPoint y: 185, distance: 50.2
click at [44, 185] on textarea at bounding box center [277, 203] width 473 height 95
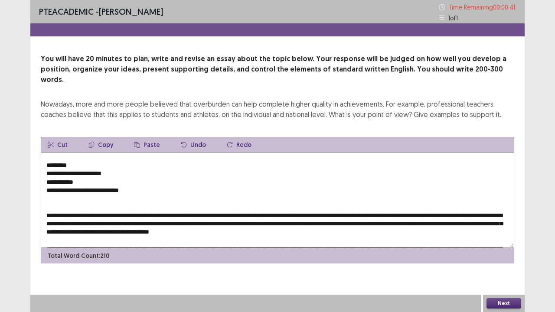
click at [93, 180] on textarea at bounding box center [277, 200] width 473 height 95
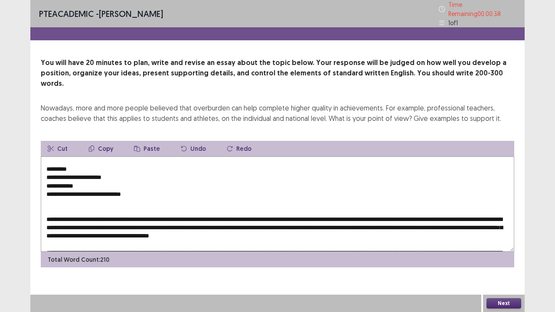
click at [72, 156] on textarea at bounding box center [277, 203] width 473 height 95
drag, startPoint x: 149, startPoint y: 185, endPoint x: 91, endPoint y: 173, distance: 59.2
click at [91, 173] on textarea at bounding box center [277, 203] width 473 height 95
click at [90, 170] on textarea at bounding box center [277, 203] width 473 height 95
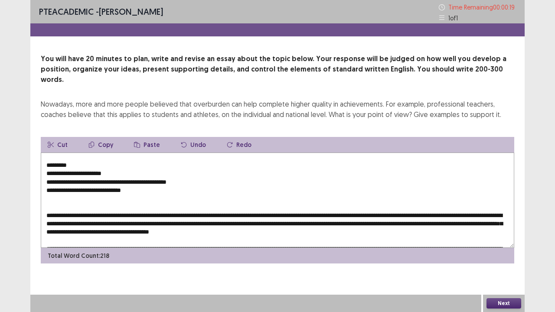
drag, startPoint x: 128, startPoint y: 183, endPoint x: 41, endPoint y: 181, distance: 87.5
click at [41, 181] on textarea at bounding box center [277, 200] width 473 height 95
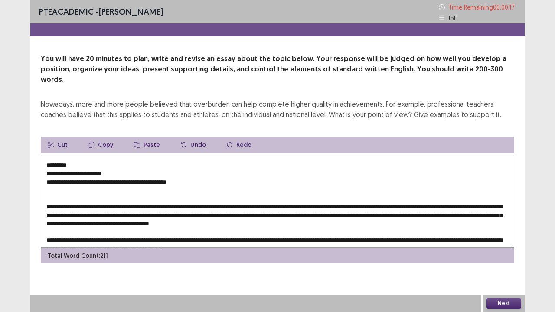
click at [71, 154] on textarea at bounding box center [277, 200] width 473 height 95
drag, startPoint x: 120, startPoint y: 163, endPoint x: 44, endPoint y: 163, distance: 76.3
click at [44, 163] on textarea at bounding box center [277, 200] width 473 height 95
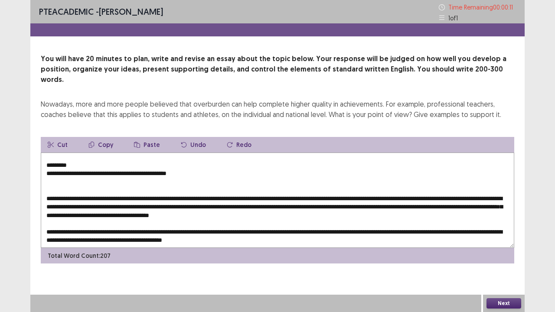
scroll to position [20, 0]
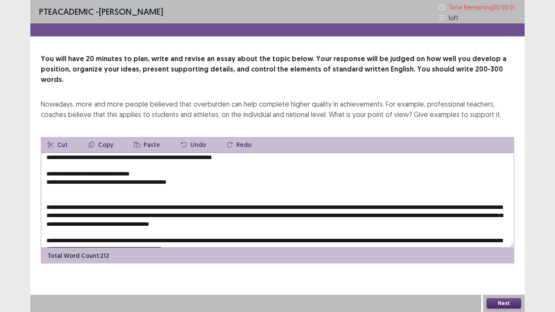
type textarea "**********"
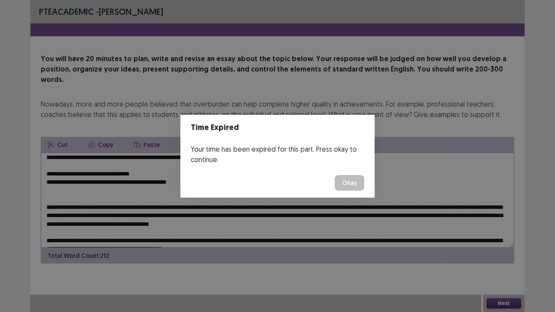
click at [346, 180] on button "Okay" at bounding box center [349, 183] width 29 height 16
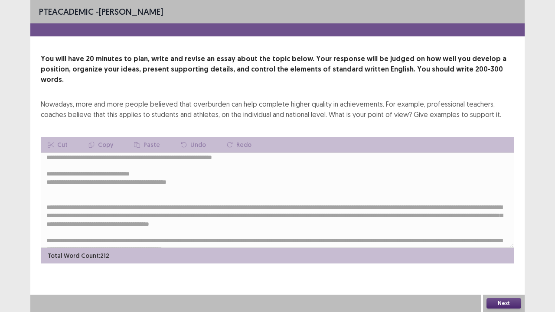
click at [508, 257] on button "Next" at bounding box center [503, 303] width 35 height 10
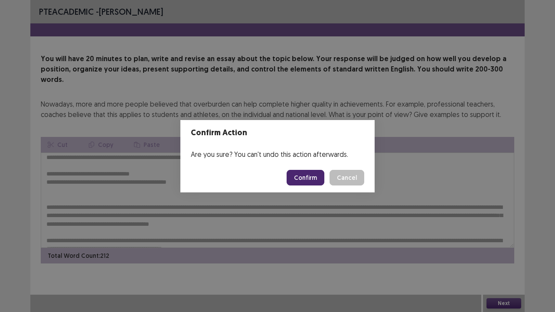
click at [315, 179] on button "Confirm" at bounding box center [305, 178] width 38 height 16
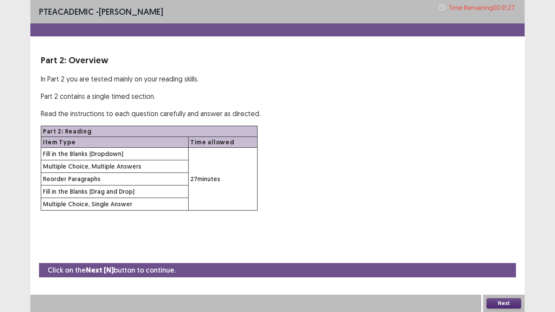
click at [492, 257] on button "Next" at bounding box center [503, 303] width 35 height 10
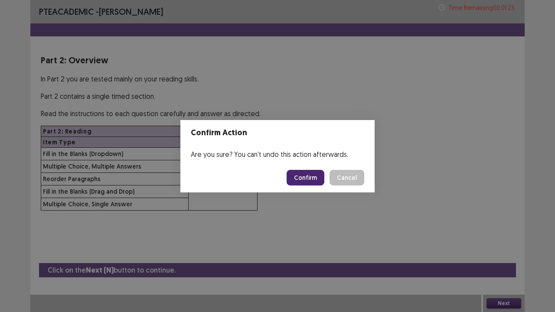
click at [308, 180] on button "Confirm" at bounding box center [305, 178] width 38 height 16
